Goal: Task Accomplishment & Management: Complete application form

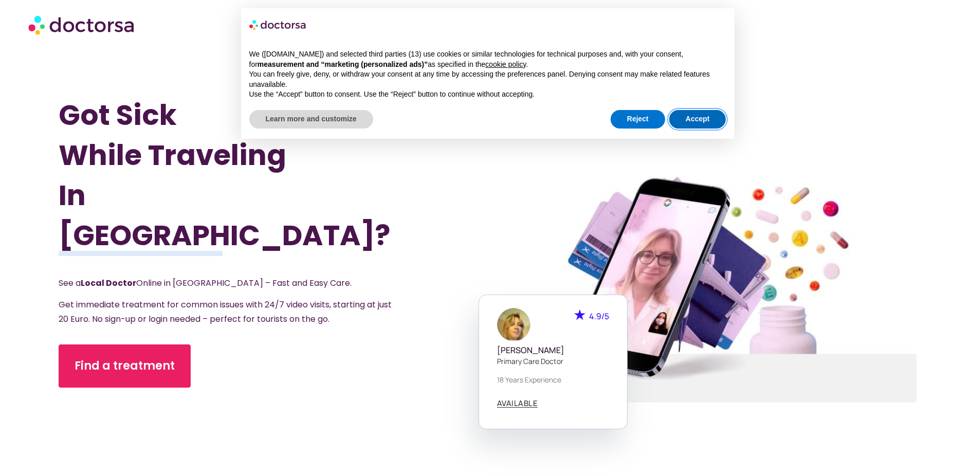
click at [689, 117] on button "Accept" at bounding box center [697, 119] width 57 height 19
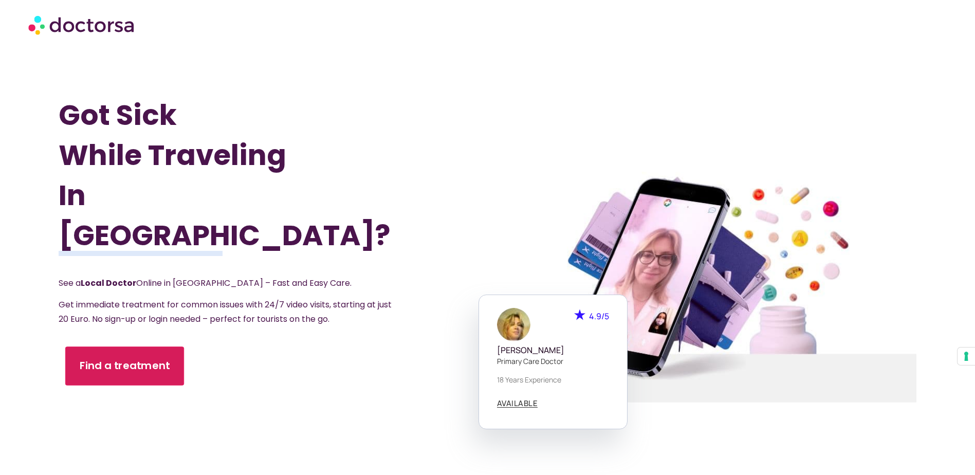
click at [157, 358] on span "Find a treatment" at bounding box center [125, 365] width 90 height 15
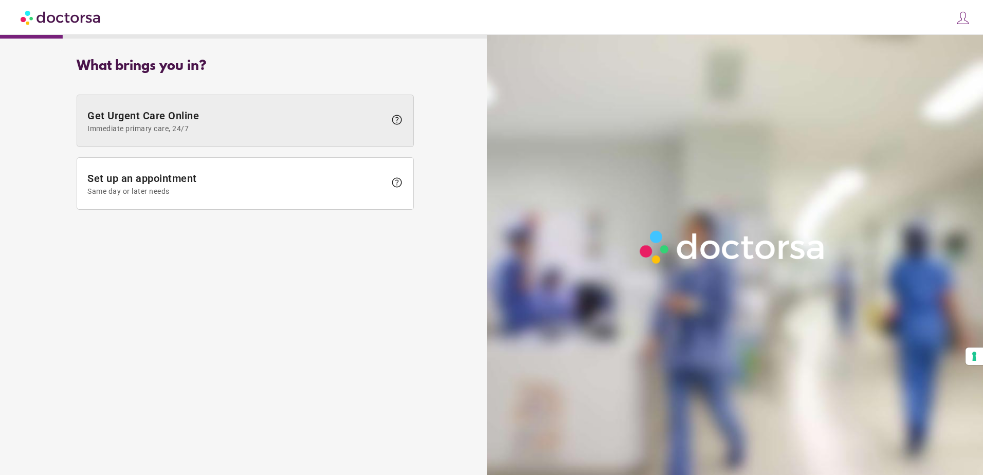
click at [246, 123] on span "Get Urgent Care Online Immediate primary care, 24/7" at bounding box center [236, 120] width 298 height 23
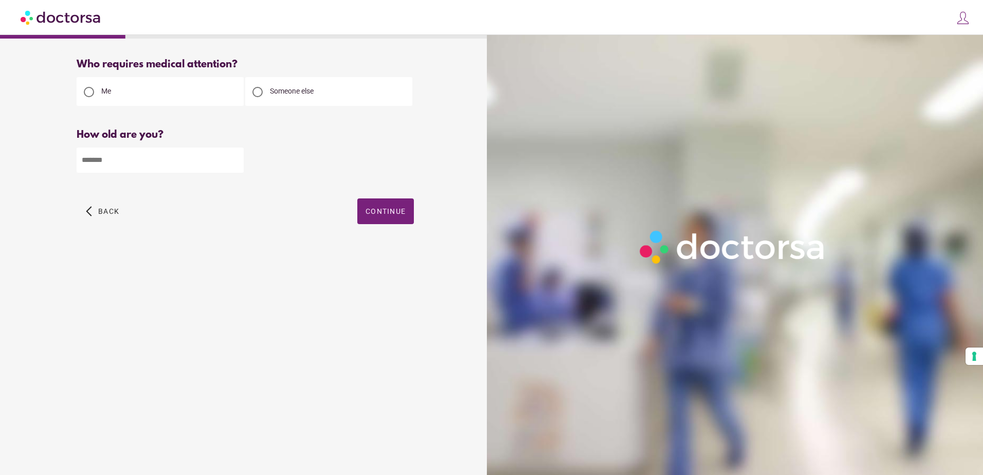
click at [164, 144] on div "How old are you? How old is the patient? Please enter your age" at bounding box center [245, 158] width 337 height 59
drag, startPoint x: 160, startPoint y: 151, endPoint x: 155, endPoint y: 157, distance: 8.8
click at [159, 152] on input "number" at bounding box center [160, 160] width 167 height 25
type input "**"
click at [364, 210] on span "button" at bounding box center [385, 211] width 57 height 26
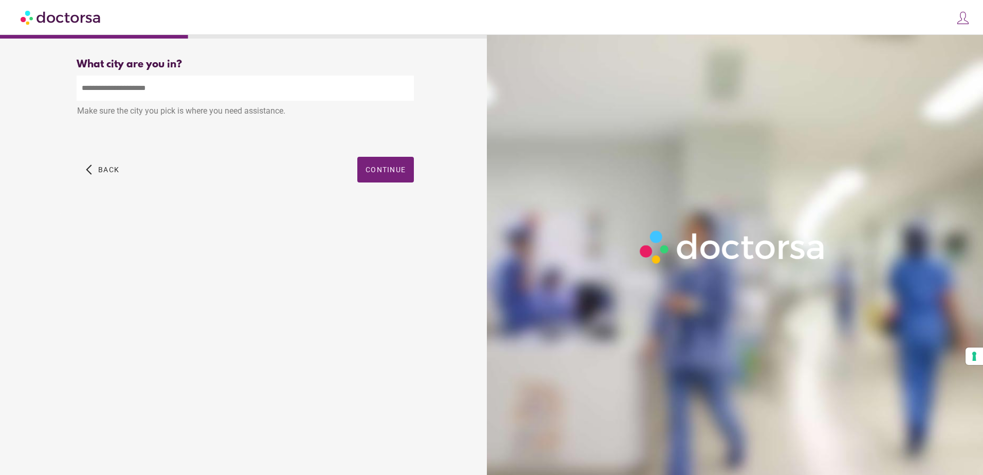
click at [141, 96] on input "text" at bounding box center [245, 88] width 337 height 25
click at [156, 89] on input "*****" at bounding box center [245, 88] width 337 height 25
click at [156, 88] on input "*****" at bounding box center [245, 88] width 337 height 25
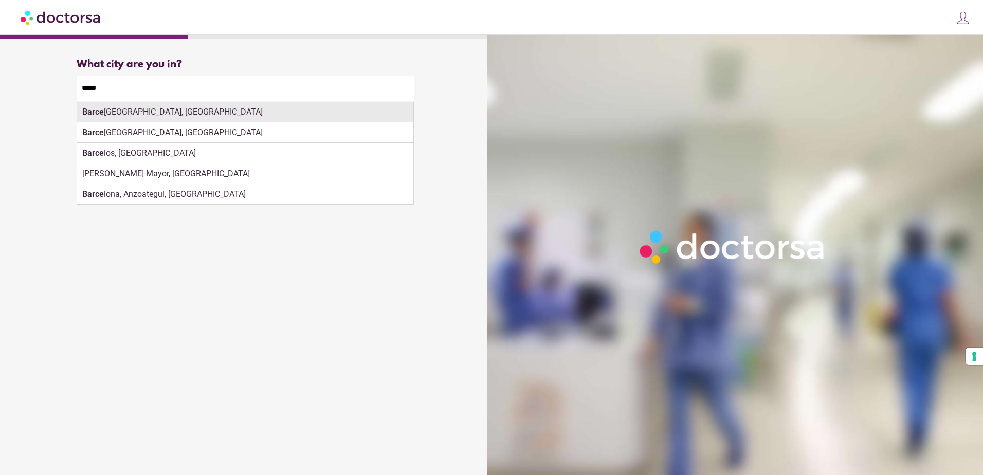
click at [90, 114] on strong "Barce" at bounding box center [93, 112] width 22 height 10
type input "**********"
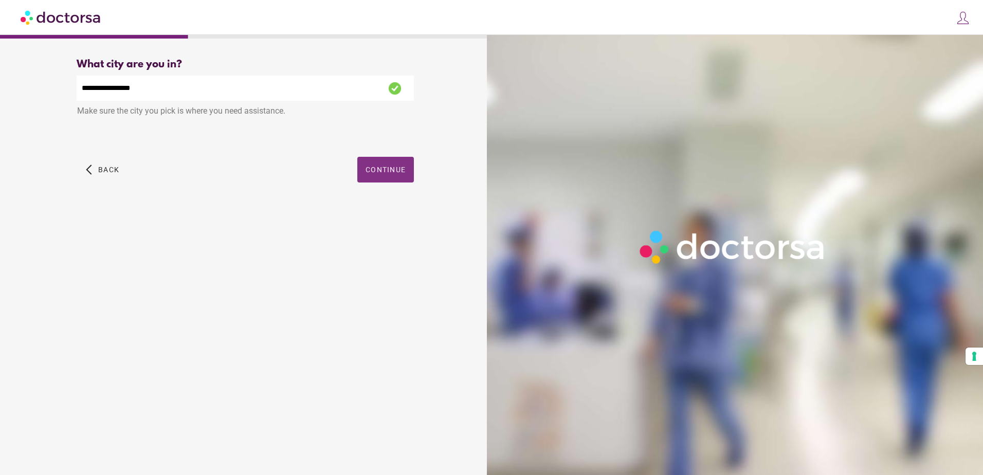
click at [364, 170] on span "button" at bounding box center [385, 170] width 57 height 26
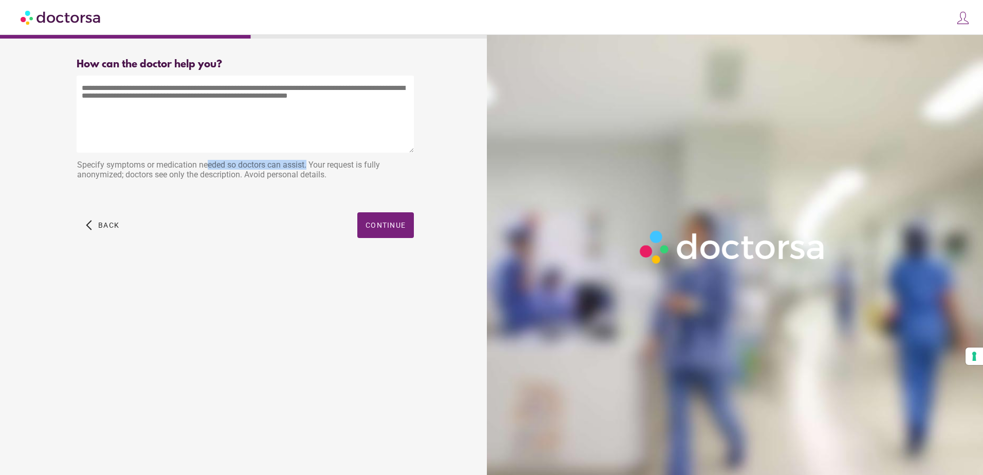
drag, startPoint x: 142, startPoint y: 162, endPoint x: 199, endPoint y: 169, distance: 58.0
click at [199, 169] on div "Specify symptoms or medication needed so doctors can assist. Your request is fu…" at bounding box center [245, 171] width 337 height 32
drag, startPoint x: 334, startPoint y: 175, endPoint x: 115, endPoint y: 172, distance: 219.0
click at [117, 172] on div "Specify symptoms or medication needed so doctors can assist. Your request is fu…" at bounding box center [245, 171] width 337 height 32
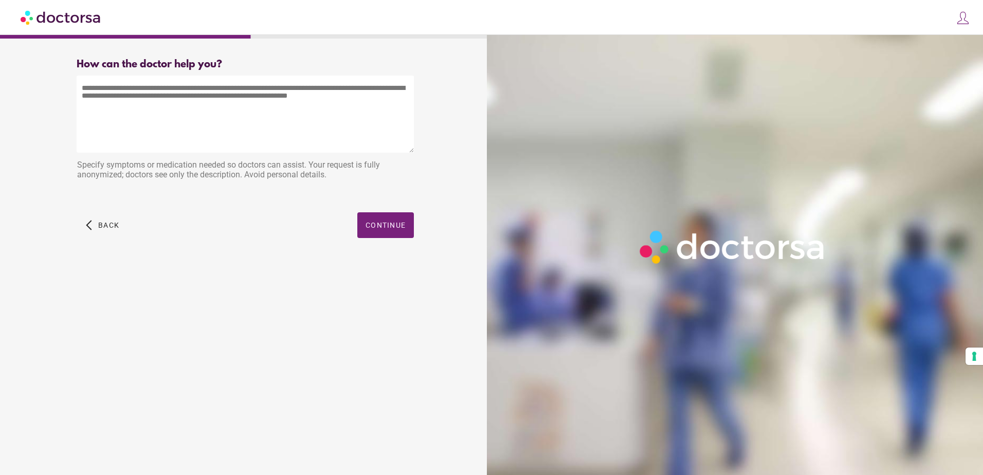
drag, startPoint x: 115, startPoint y: 172, endPoint x: 98, endPoint y: 169, distance: 17.7
click at [98, 169] on div "Specify symptoms or medication needed so doctors can assist. Your request is fu…" at bounding box center [245, 171] width 337 height 32
drag, startPoint x: 78, startPoint y: 164, endPoint x: 335, endPoint y: 176, distance: 257.3
click at [335, 176] on div "Specify symptoms or medication needed so doctors can assist. Your request is fu…" at bounding box center [245, 171] width 337 height 32
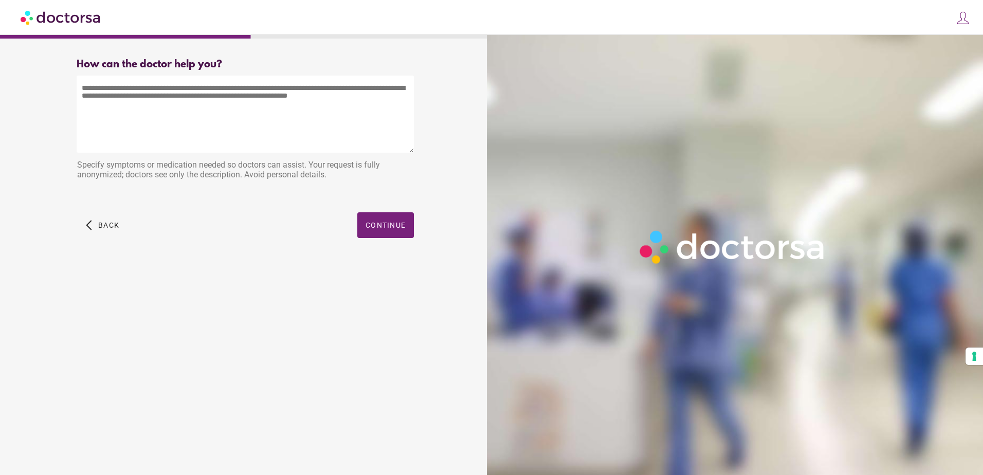
drag, startPoint x: 332, startPoint y: 175, endPoint x: 68, endPoint y: 162, distance: 263.5
click at [68, 162] on div "How can the doctor help you? How can the doctor help the patient? Specify sympt…" at bounding box center [245, 159] width 370 height 219
click at [78, 163] on div "Specify symptoms or medication needed so doctors can assist. Your request is fu…" at bounding box center [245, 171] width 337 height 32
drag, startPoint x: 78, startPoint y: 163, endPoint x: 325, endPoint y: 178, distance: 247.7
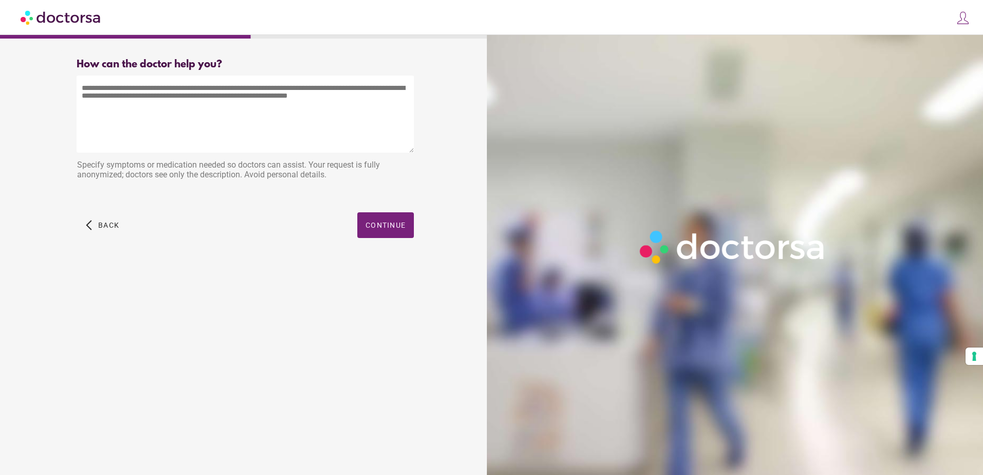
click at [325, 178] on div "Specify symptoms or medication needed so doctors can assist. Your request is fu…" at bounding box center [245, 171] width 337 height 32
click at [325, 177] on div "Specify symptoms or medication needed so doctors can assist. Your request is fu…" at bounding box center [245, 171] width 337 height 32
drag, startPoint x: 323, startPoint y: 174, endPoint x: 78, endPoint y: 162, distance: 246.0
click at [78, 162] on div "Specify symptoms or medication needed so doctors can assist. Your request is fu…" at bounding box center [245, 171] width 337 height 32
click at [77, 162] on div "Specify symptoms or medication needed so doctors can assist. Your request is fu…" at bounding box center [245, 171] width 337 height 32
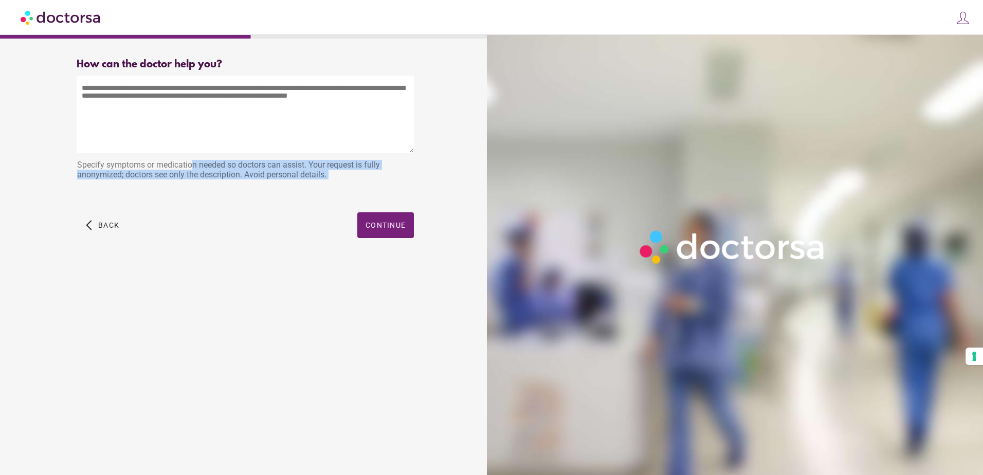
drag, startPoint x: 77, startPoint y: 162, endPoint x: 334, endPoint y: 177, distance: 257.4
click at [335, 177] on div "Specify symptoms or medication needed so doctors can assist. Your request is fu…" at bounding box center [245, 171] width 337 height 32
click at [334, 177] on div "Specify symptoms or medication needed so doctors can assist. Your request is fu…" at bounding box center [245, 171] width 337 height 32
drag, startPoint x: 334, startPoint y: 177, endPoint x: 80, endPoint y: 164, distance: 254.7
click at [80, 164] on div "Specify symptoms or medication needed so doctors can assist. Your request is fu…" at bounding box center [245, 171] width 337 height 32
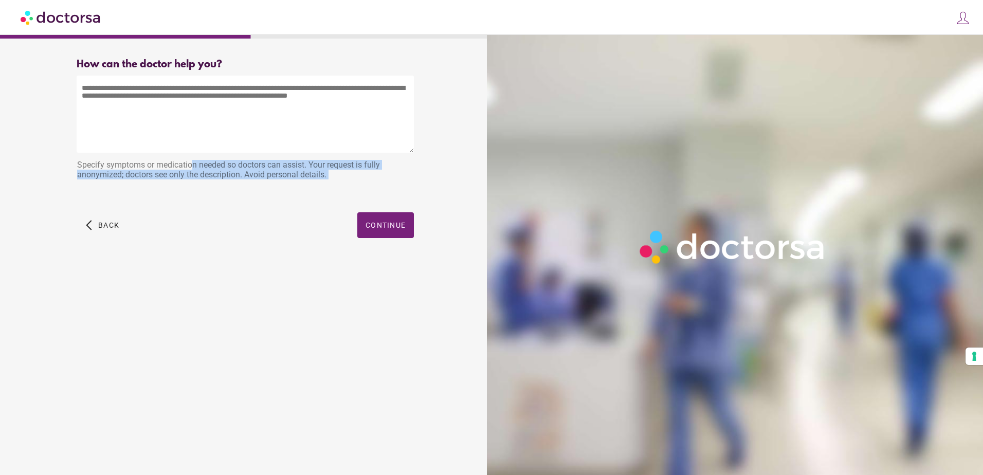
click at [80, 164] on div "Specify symptoms or medication needed so doctors can assist. Your request is fu…" at bounding box center [245, 171] width 337 height 32
drag, startPoint x: 73, startPoint y: 164, endPoint x: 342, endPoint y: 172, distance: 268.9
click at [342, 172] on div "How can the doctor help you? How can the doctor help the patient? Specify sympt…" at bounding box center [245, 159] width 370 height 219
drag, startPoint x: 342, startPoint y: 172, endPoint x: 326, endPoint y: 175, distance: 16.2
click at [326, 175] on div "Specify symptoms or medication needed so doctors can assist. Your request is fu…" at bounding box center [245, 171] width 337 height 32
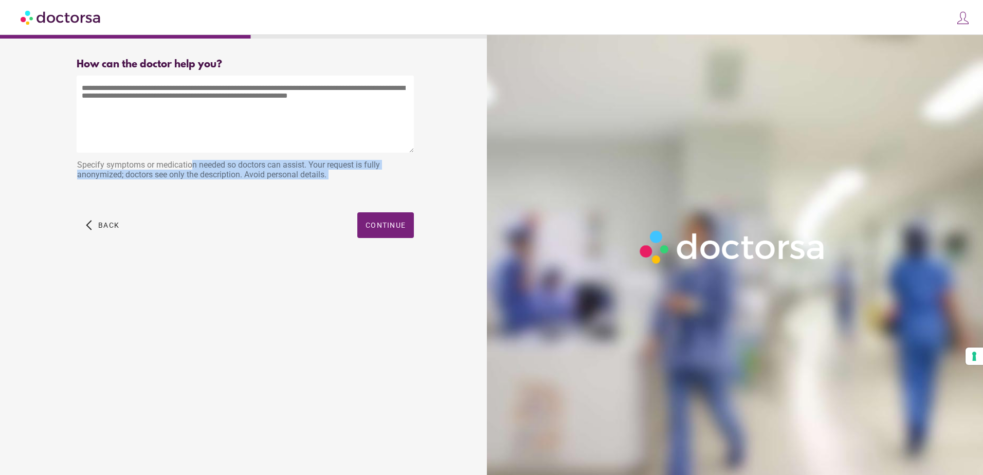
drag, startPoint x: 336, startPoint y: 177, endPoint x: 77, endPoint y: 166, distance: 259.8
click at [77, 166] on div "Specify symptoms or medication needed so doctors can assist. Your request is fu…" at bounding box center [245, 171] width 337 height 32
drag, startPoint x: 97, startPoint y: 167, endPoint x: 331, endPoint y: 175, distance: 234.5
click at [331, 175] on div "Specify symptoms or medication needed so doctors can assist. Your request is fu…" at bounding box center [245, 171] width 337 height 32
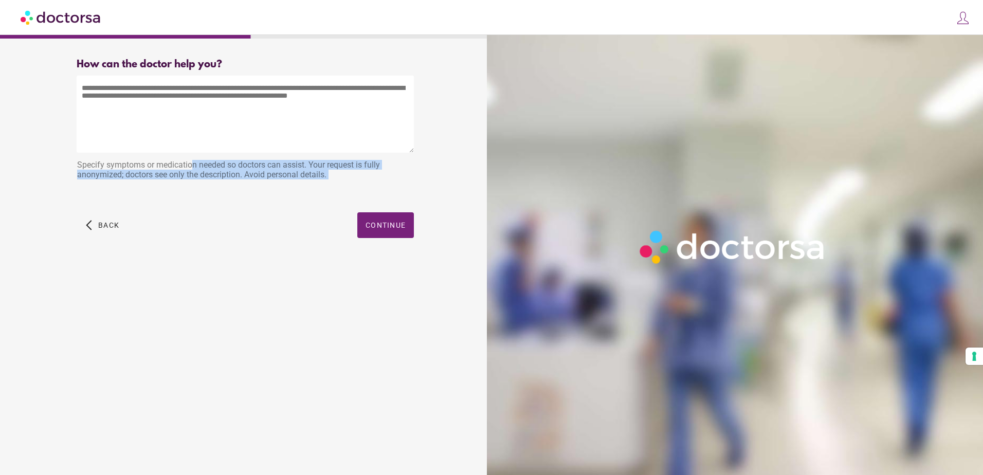
click at [331, 175] on div "Specify symptoms or medication needed so doctors can assist. Your request is fu…" at bounding box center [245, 171] width 337 height 32
drag, startPoint x: 287, startPoint y: 175, endPoint x: 68, endPoint y: 167, distance: 219.1
click at [68, 167] on div "How can the doctor help you? How can the doctor help the patient? Specify sympt…" at bounding box center [245, 159] width 370 height 219
drag, startPoint x: 79, startPoint y: 165, endPoint x: 340, endPoint y: 177, distance: 260.9
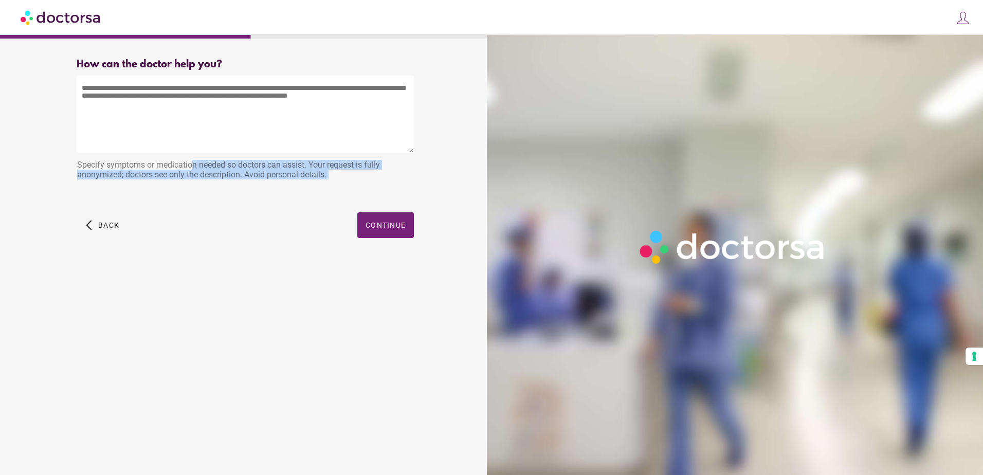
click at [340, 177] on div "How can the doctor help you? How can the doctor help the patient? Specify sympt…" at bounding box center [245, 159] width 370 height 219
click at [340, 177] on div "Specify symptoms or medication needed so doctors can assist. Your request is fu…" at bounding box center [245, 171] width 337 height 32
drag, startPoint x: 339, startPoint y: 175, endPoint x: 79, endPoint y: 168, distance: 259.7
click at [79, 168] on div "Specify symptoms or medication needed so doctors can assist. Your request is fu…" at bounding box center [245, 171] width 337 height 32
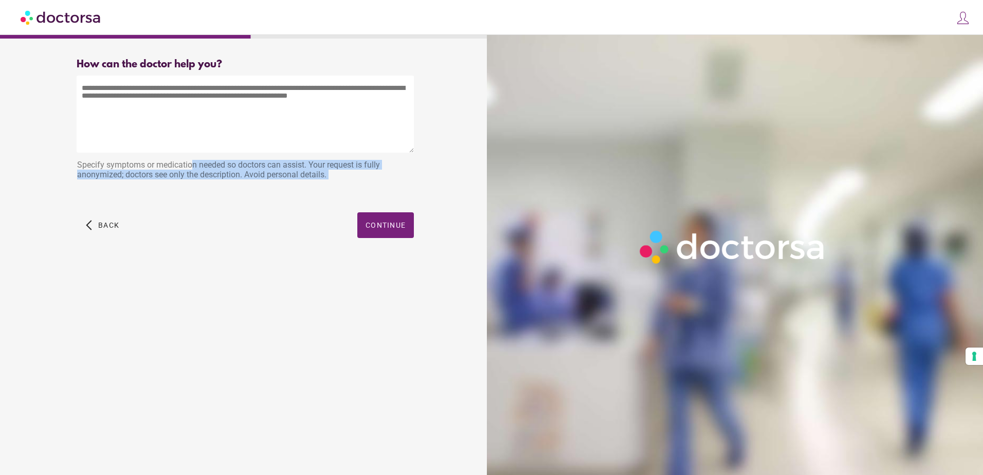
drag, startPoint x: 77, startPoint y: 166, endPoint x: 330, endPoint y: 183, distance: 254.0
click at [330, 183] on div "Specify symptoms or medication needed so doctors can assist. Your request is fu…" at bounding box center [245, 171] width 337 height 32
drag, startPoint x: 330, startPoint y: 183, endPoint x: 322, endPoint y: 184, distance: 7.7
click at [330, 183] on div "Specify symptoms or medication needed so doctors can assist. Your request is fu…" at bounding box center [245, 171] width 337 height 32
